Goal: Task Accomplishment & Management: Use online tool/utility

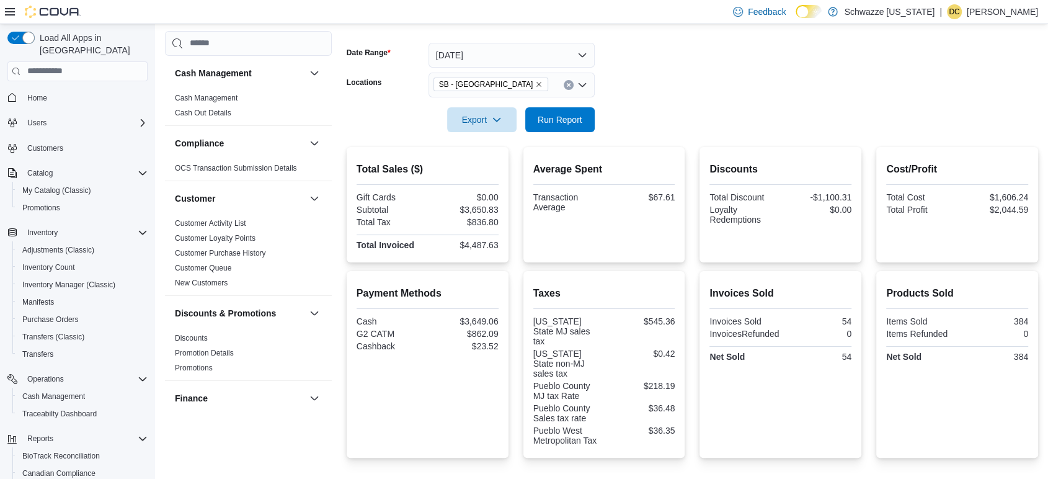
scroll to position [620, 0]
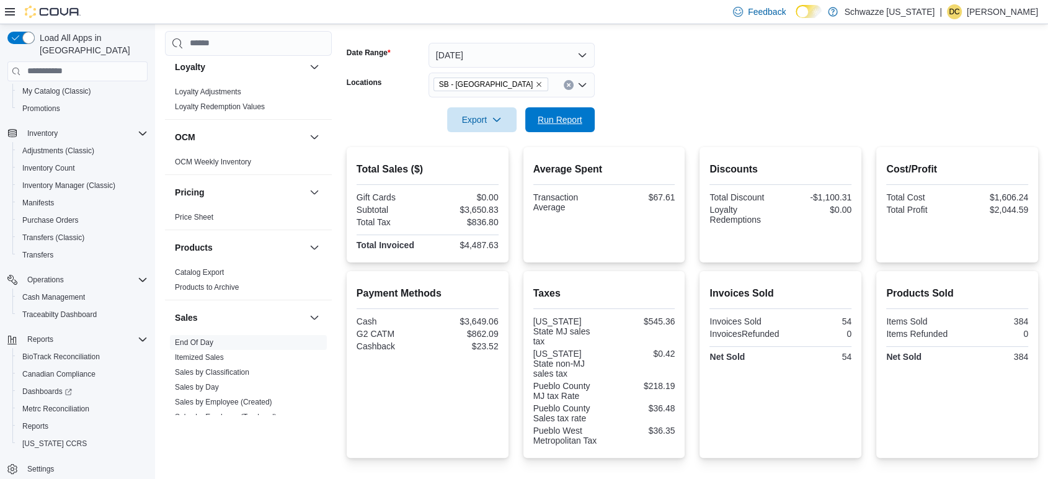
click at [574, 120] on span "Run Report" at bounding box center [560, 120] width 45 height 12
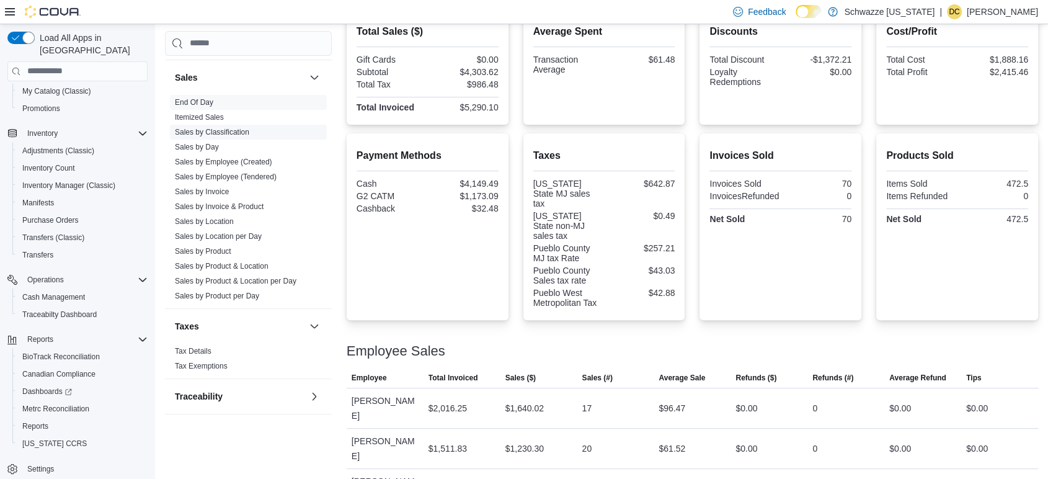
scroll to position [871, 0]
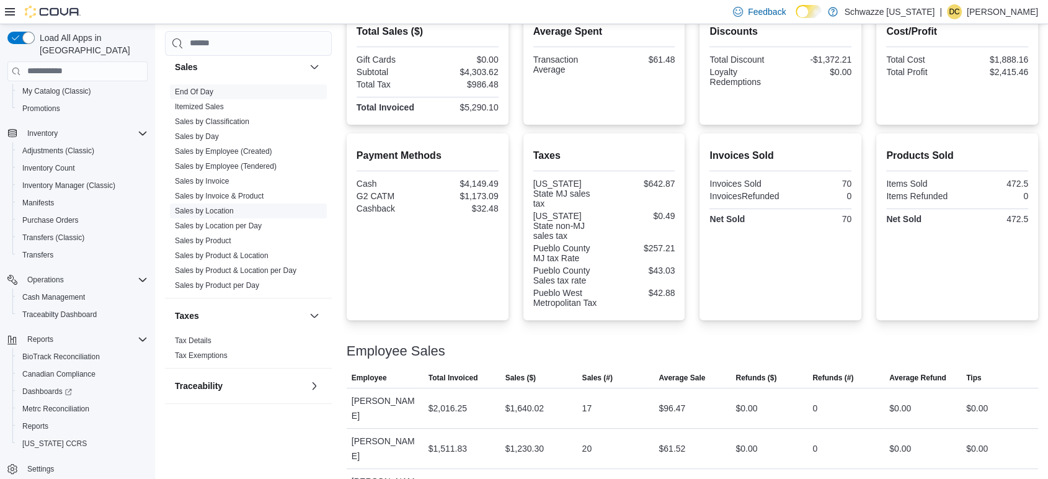
click at [235, 207] on span "Sales by Location" at bounding box center [248, 210] width 157 height 15
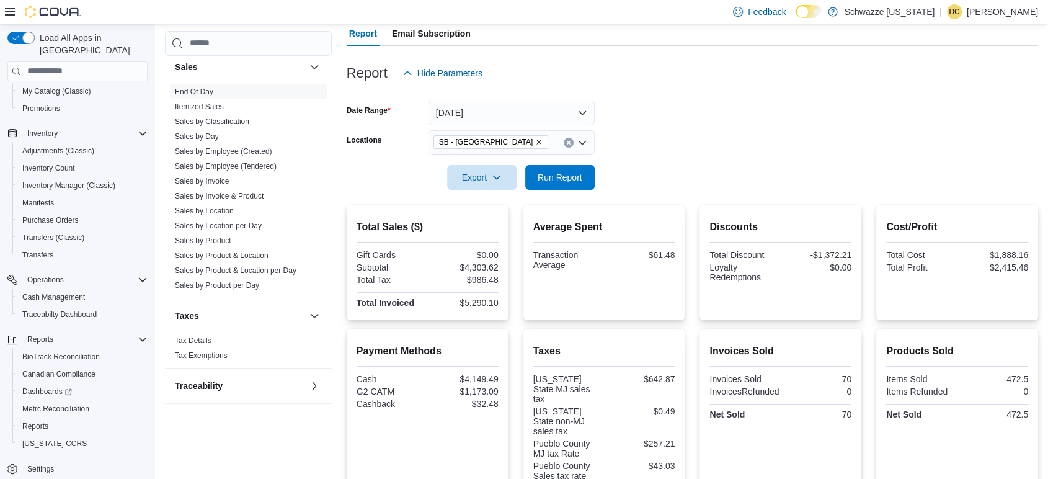
scroll to position [35, 0]
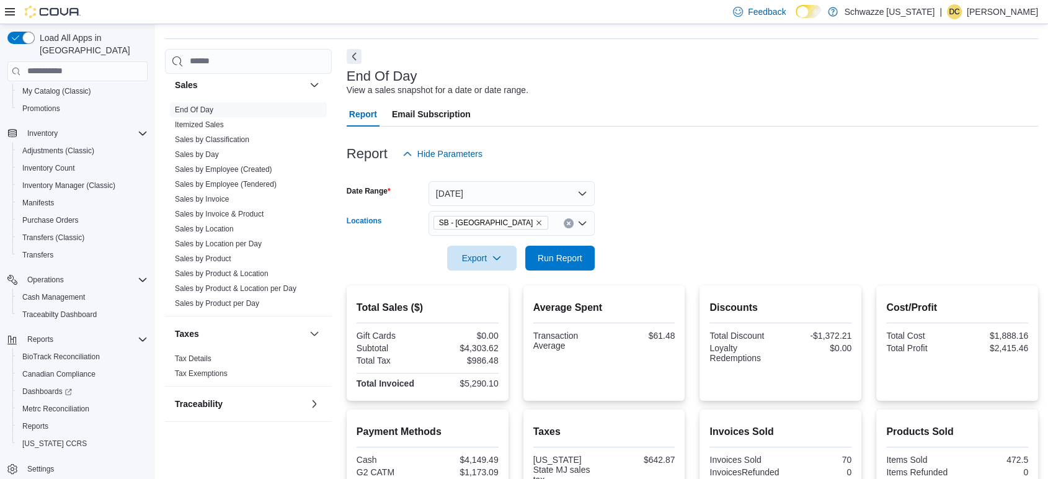
click at [535, 223] on icon "Remove SB - Pueblo West from selection in this group" at bounding box center [538, 222] width 7 height 7
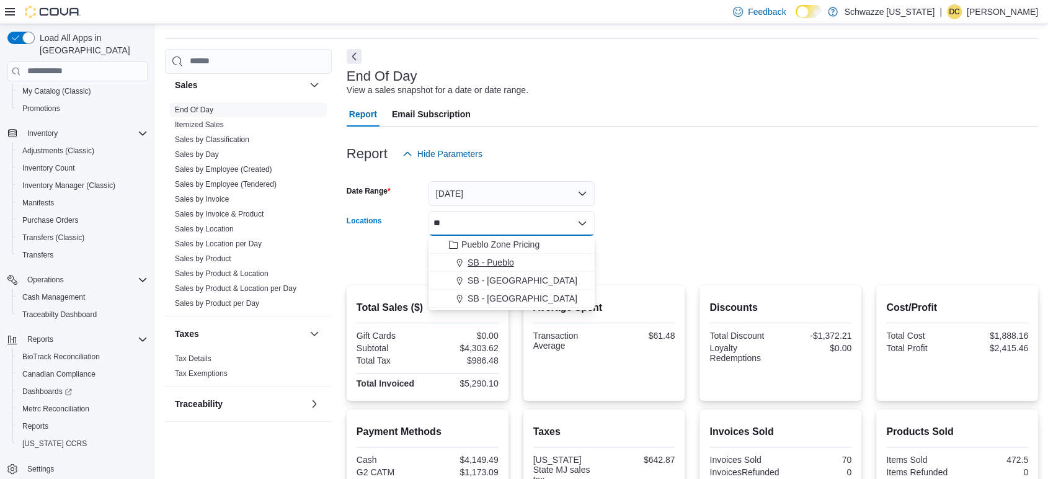
type input "**"
click at [502, 263] on span "SB - Pueblo" at bounding box center [491, 262] width 47 height 12
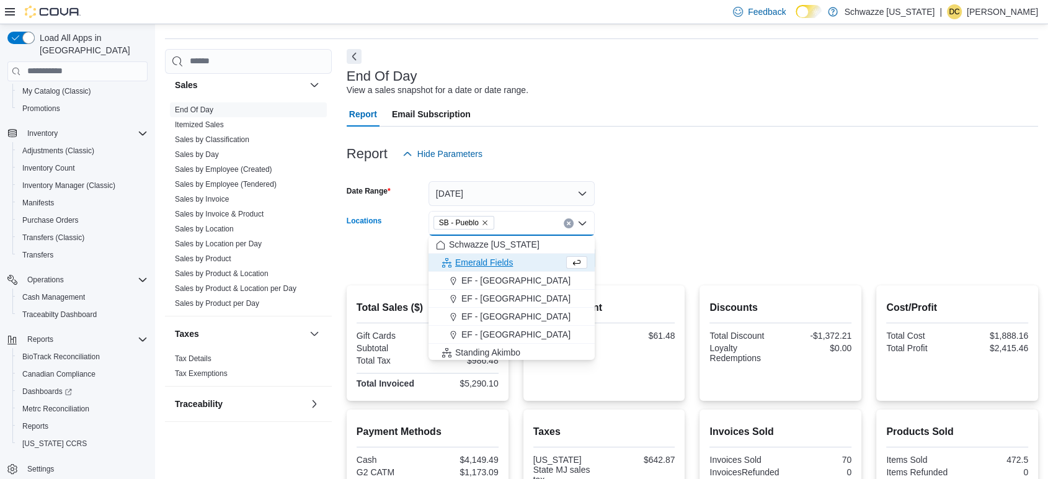
click at [672, 260] on form "Date Range [DATE] Locations SB - [GEOGRAPHIC_DATA] Combo box. Selected. SB - Pu…" at bounding box center [693, 218] width 692 height 104
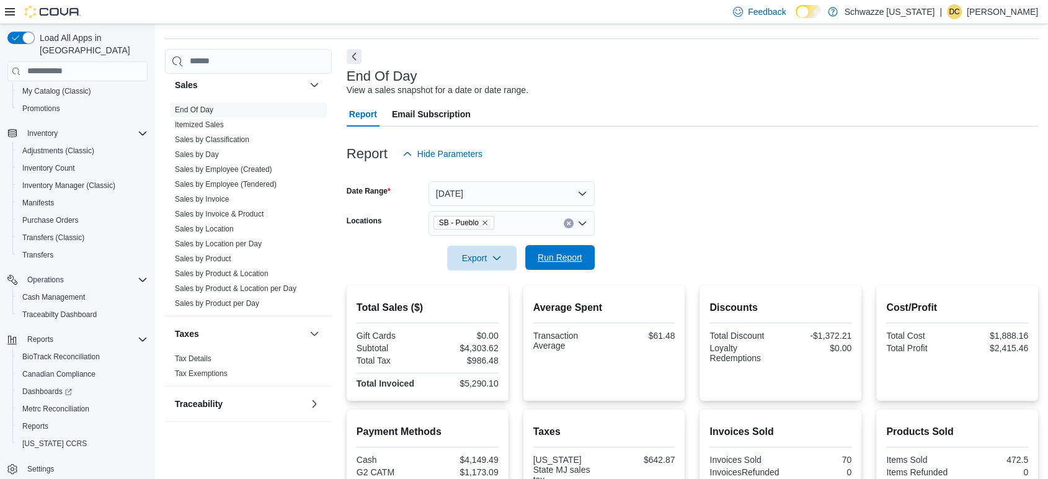
click at [556, 257] on span "Run Report" at bounding box center [560, 257] width 45 height 12
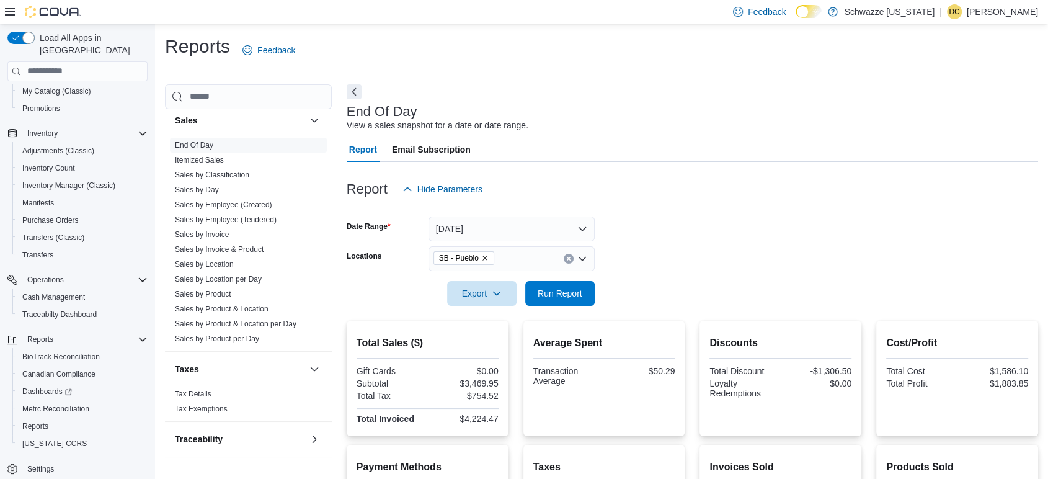
click at [484, 258] on icon "Remove SB - Pueblo from selection in this group" at bounding box center [484, 257] width 7 height 7
type input "**"
click at [505, 277] on span "SB - [GEOGRAPHIC_DATA]" at bounding box center [523, 280] width 110 height 12
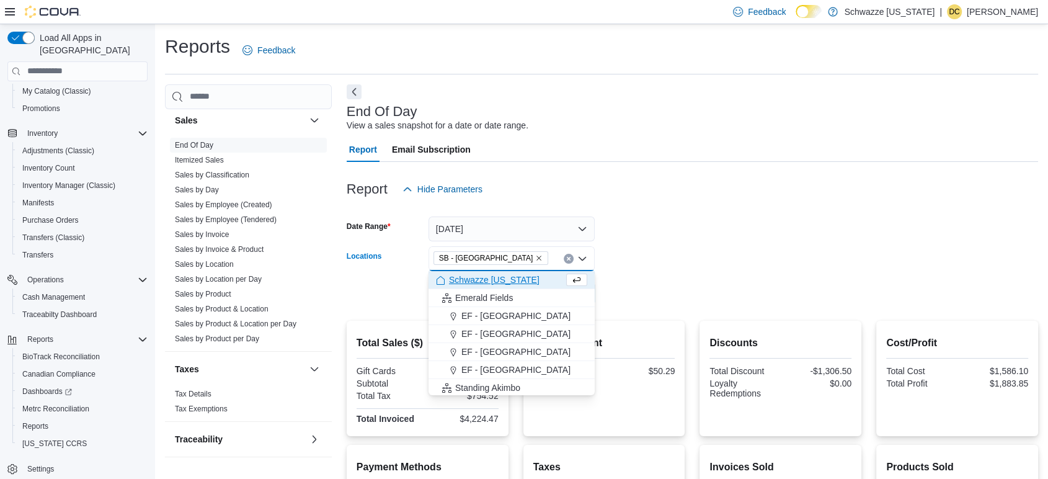
drag, startPoint x: 711, startPoint y: 290, endPoint x: 605, endPoint y: 290, distance: 106.1
click at [646, 290] on form "Date Range [DATE] Locations SB - [GEOGRAPHIC_DATA] box. Selected. SB - [GEOGRAP…" at bounding box center [693, 254] width 692 height 104
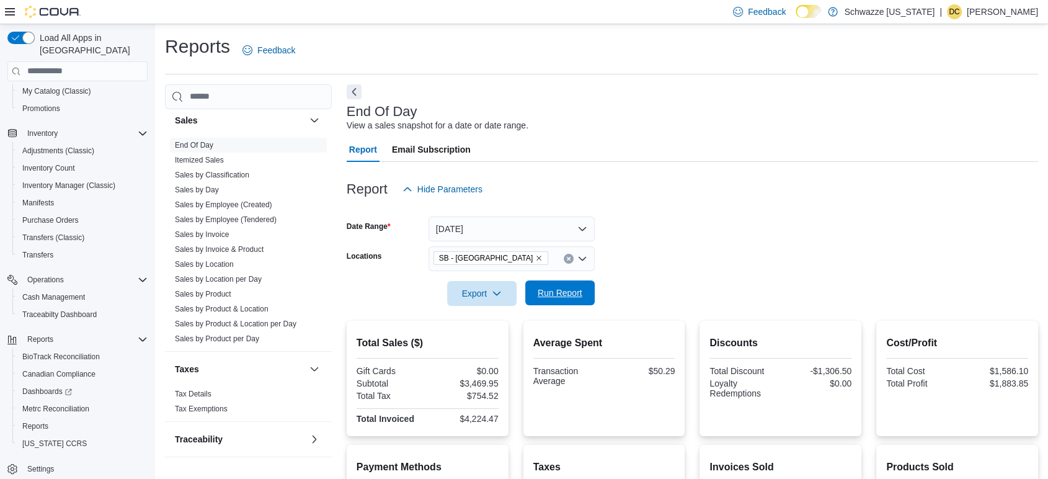
click at [562, 290] on span "Run Report" at bounding box center [560, 293] width 45 height 12
